Goal: Task Accomplishment & Management: Manage account settings

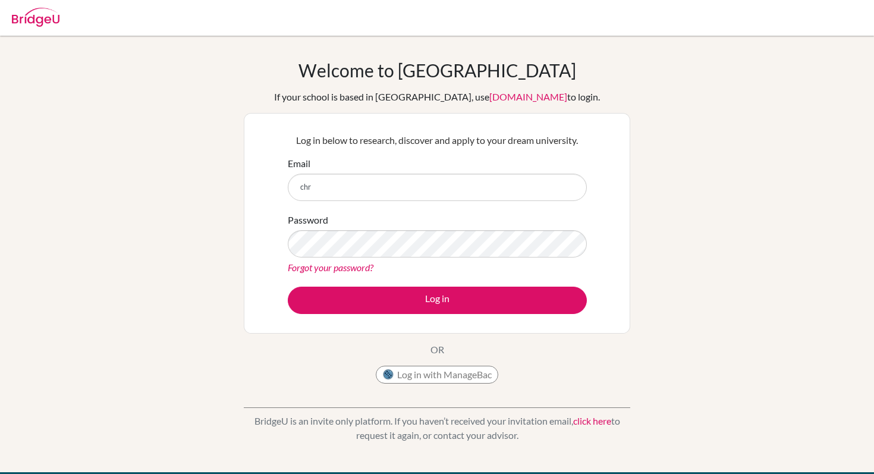
type input "christy@trins.org"
click at [338, 267] on link "Forgot your password?" at bounding box center [331, 266] width 86 height 11
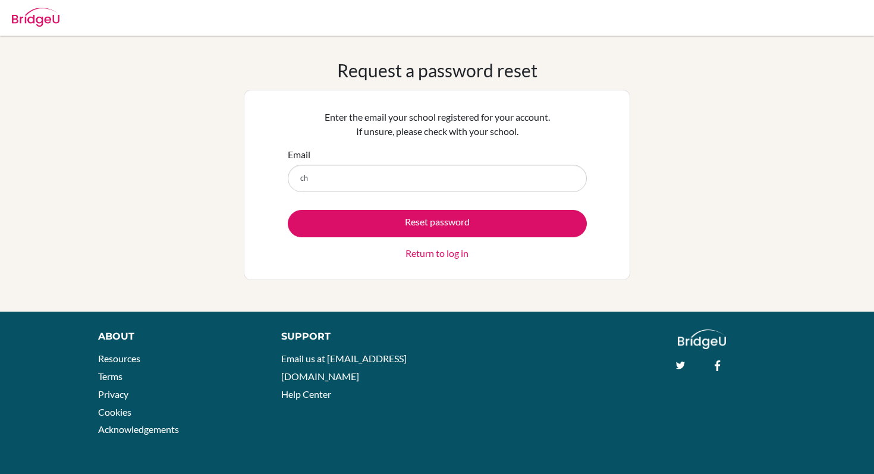
type input "christy@trins.org"
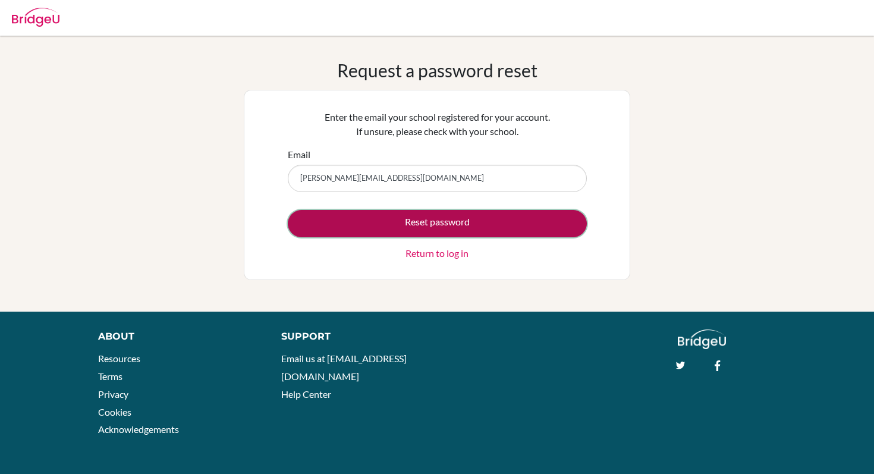
click at [400, 222] on button "Reset password" at bounding box center [437, 223] width 299 height 27
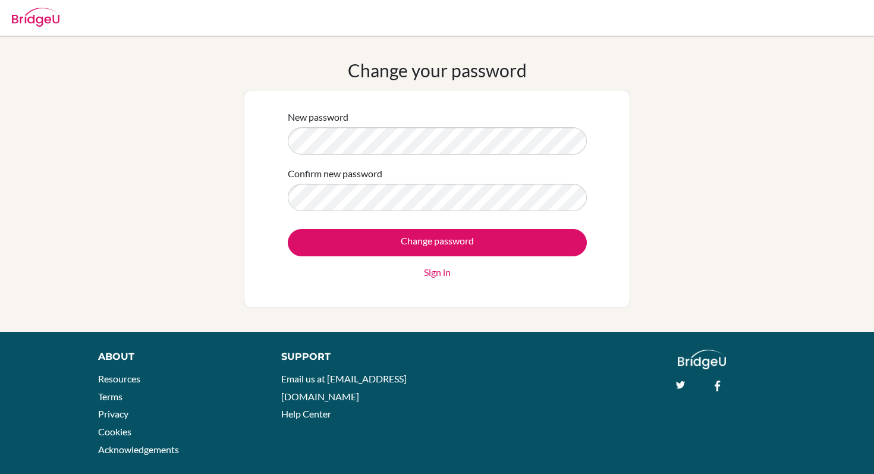
click at [427, 214] on form "New password Confirm new password Change password Sign in" at bounding box center [437, 194] width 299 height 169
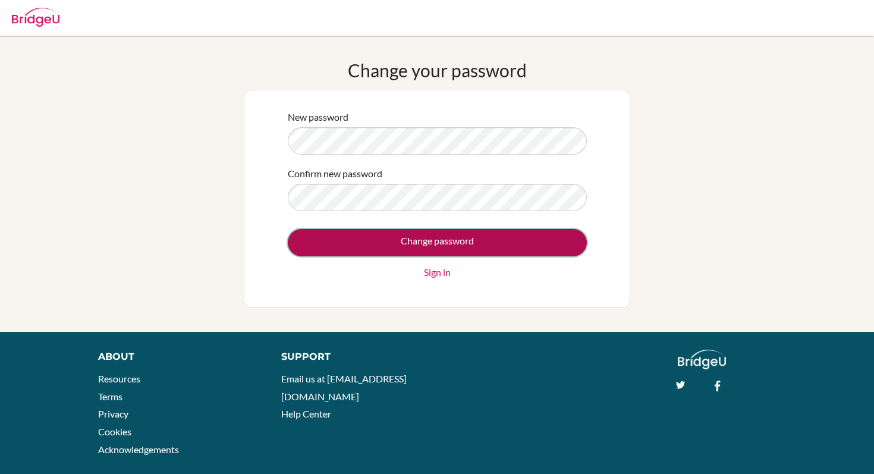
click at [396, 231] on input "Change password" at bounding box center [437, 242] width 299 height 27
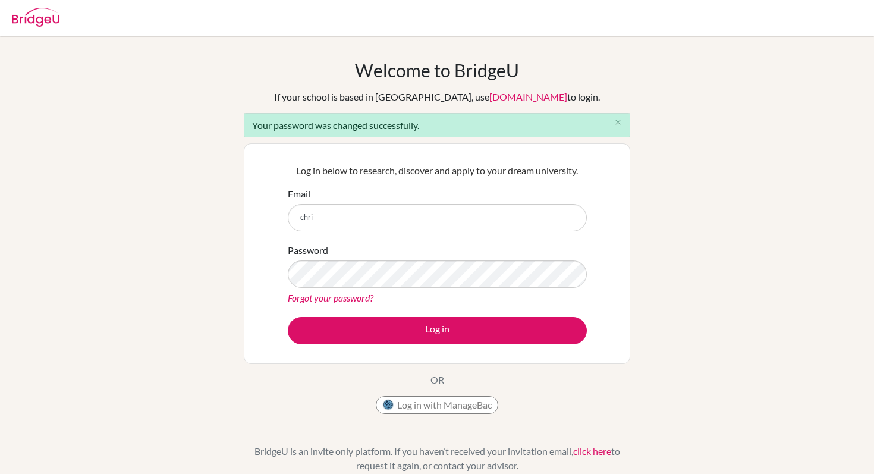
type input "[PERSON_NAME][EMAIL_ADDRESS][DOMAIN_NAME]"
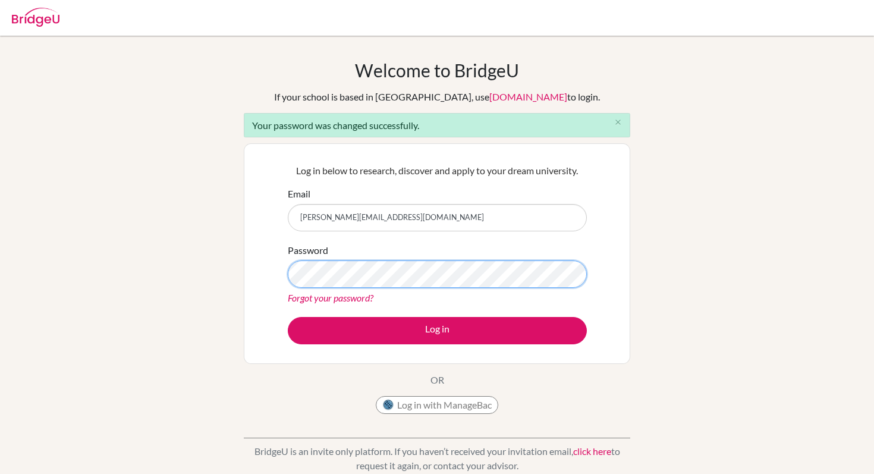
click at [288, 317] on button "Log in" at bounding box center [437, 330] width 299 height 27
